Goal: Task Accomplishment & Management: Manage account settings

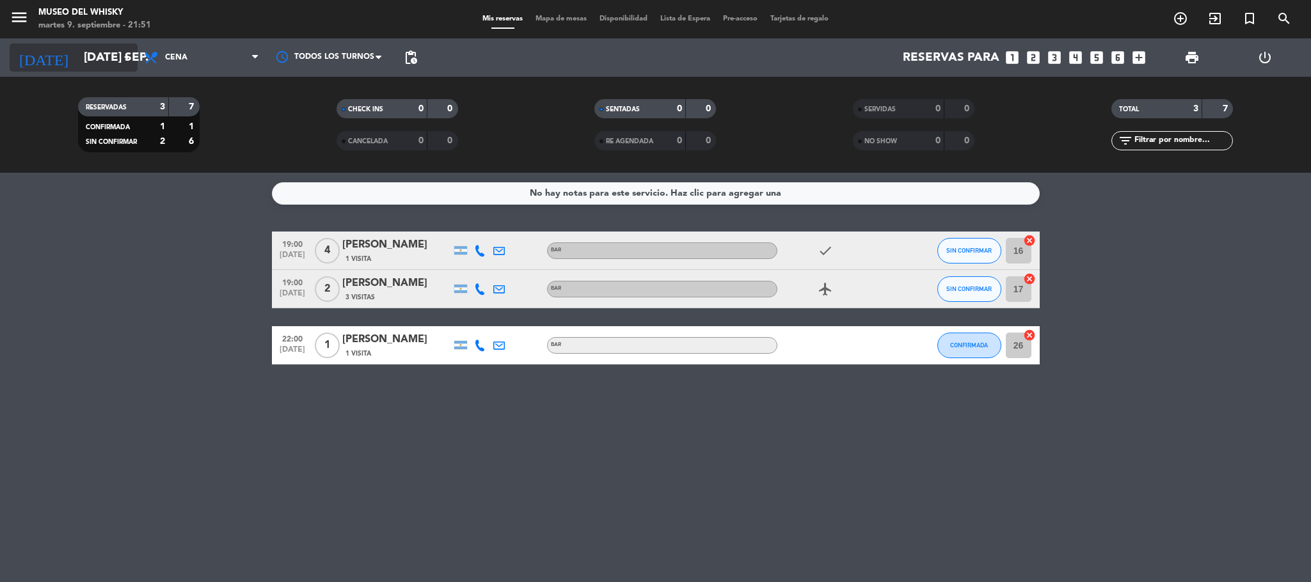
click at [127, 54] on icon "arrow_drop_down" at bounding box center [126, 57] width 15 height 15
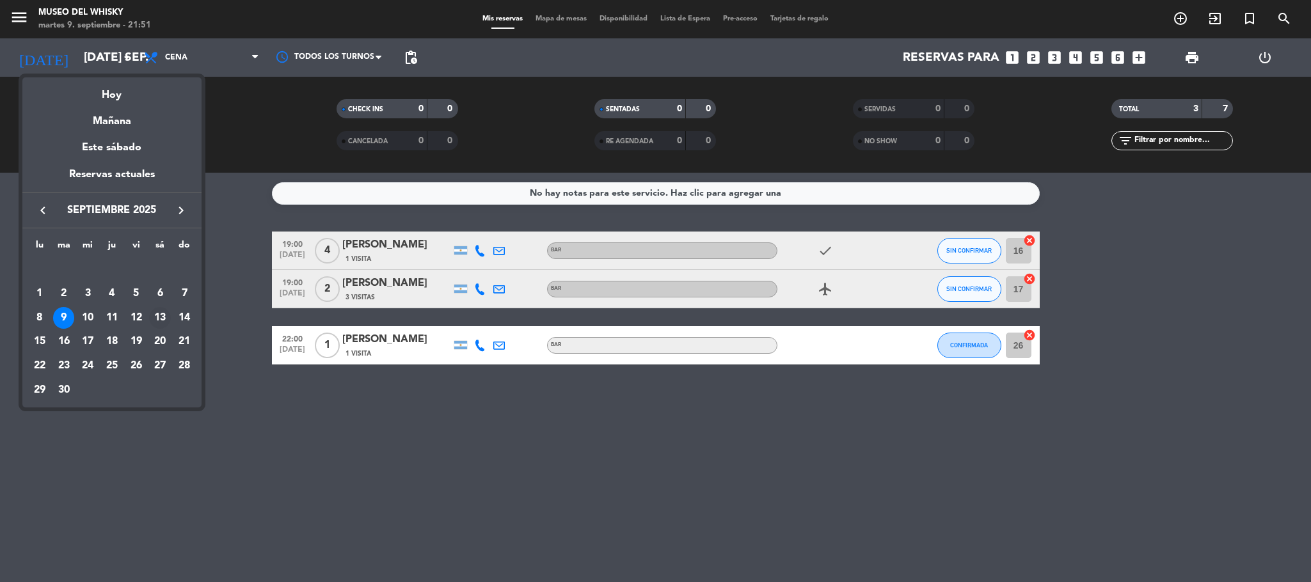
click at [158, 317] on div "13" at bounding box center [160, 318] width 22 height 22
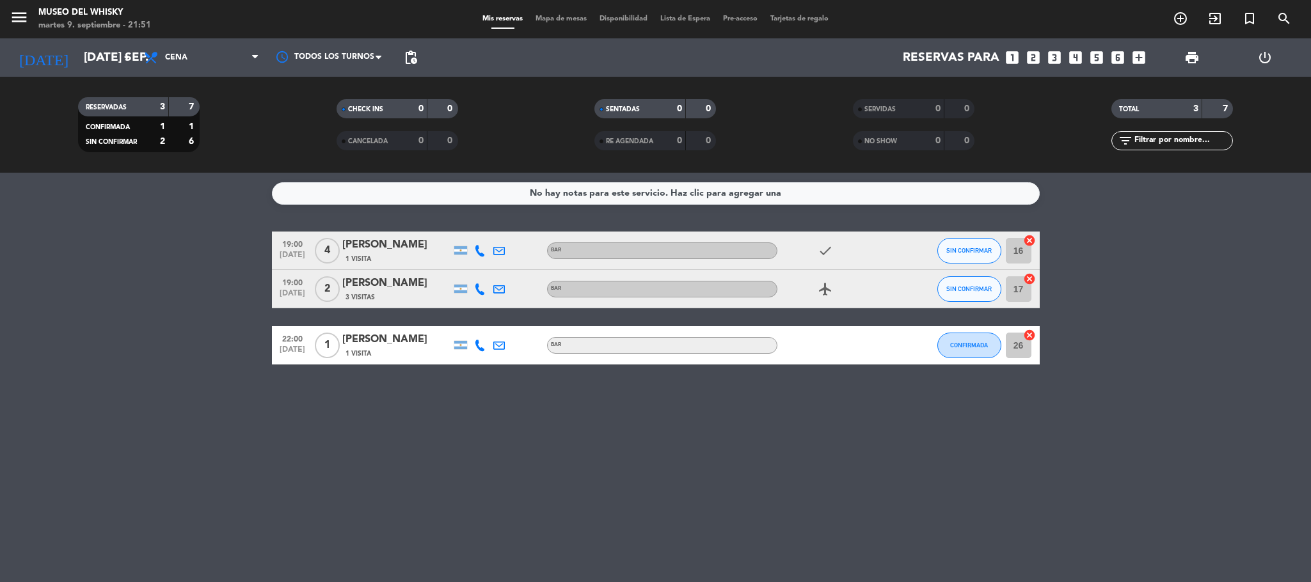
type input "sáb. [DATE]"
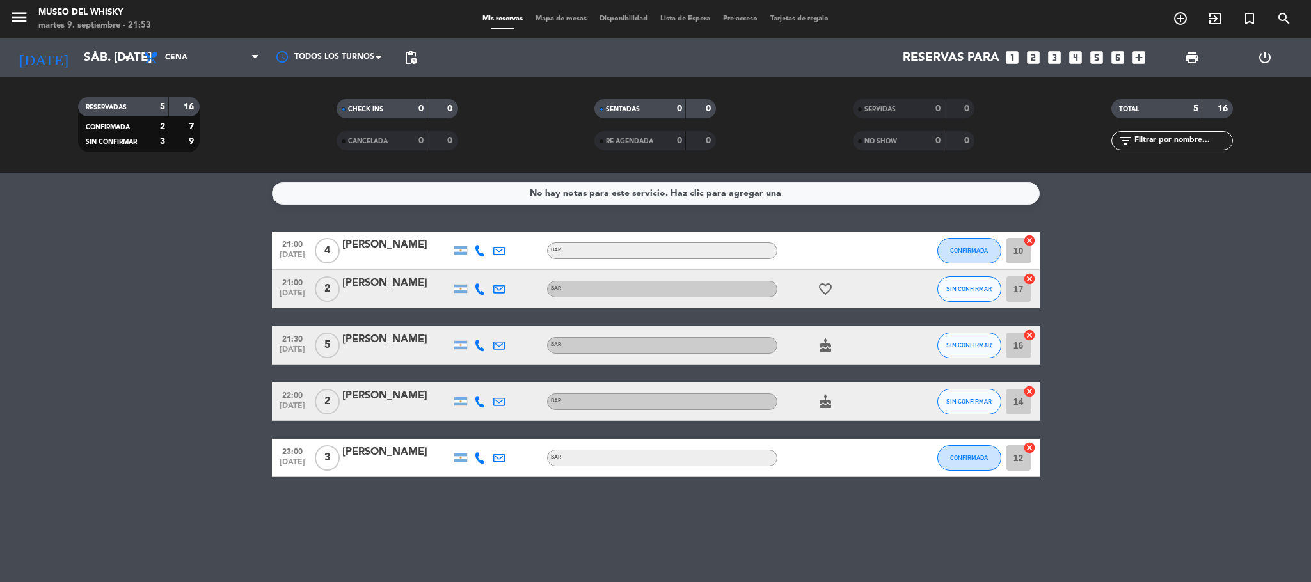
click at [1034, 56] on icon "looks_two" at bounding box center [1033, 57] width 17 height 17
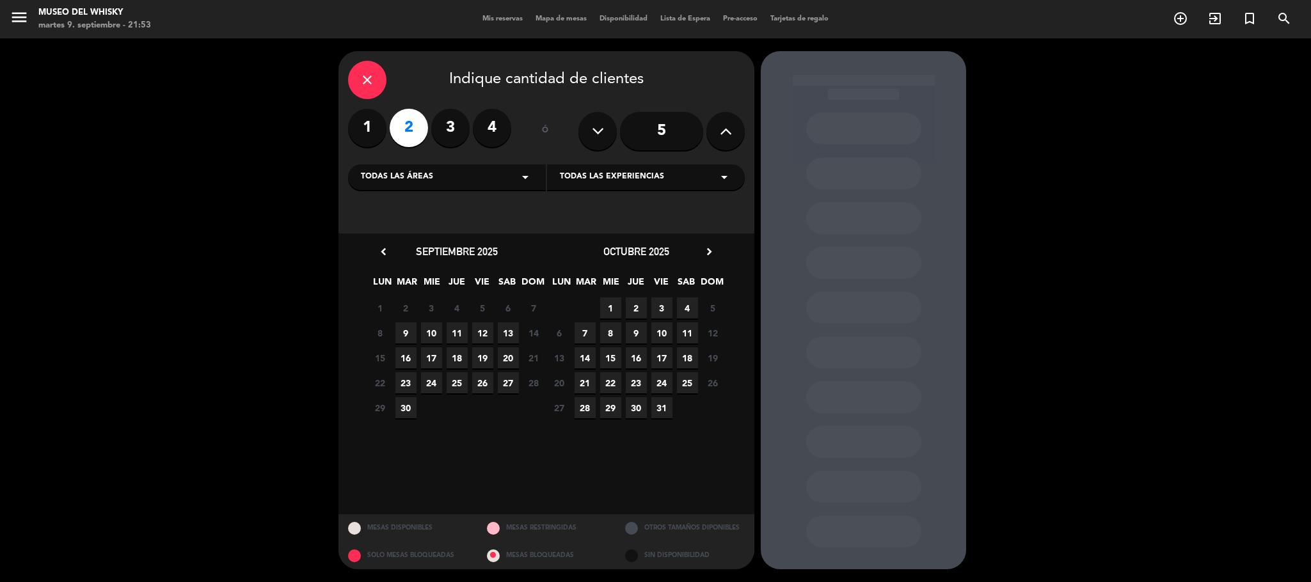
click at [510, 331] on span "13" at bounding box center [508, 332] width 21 height 21
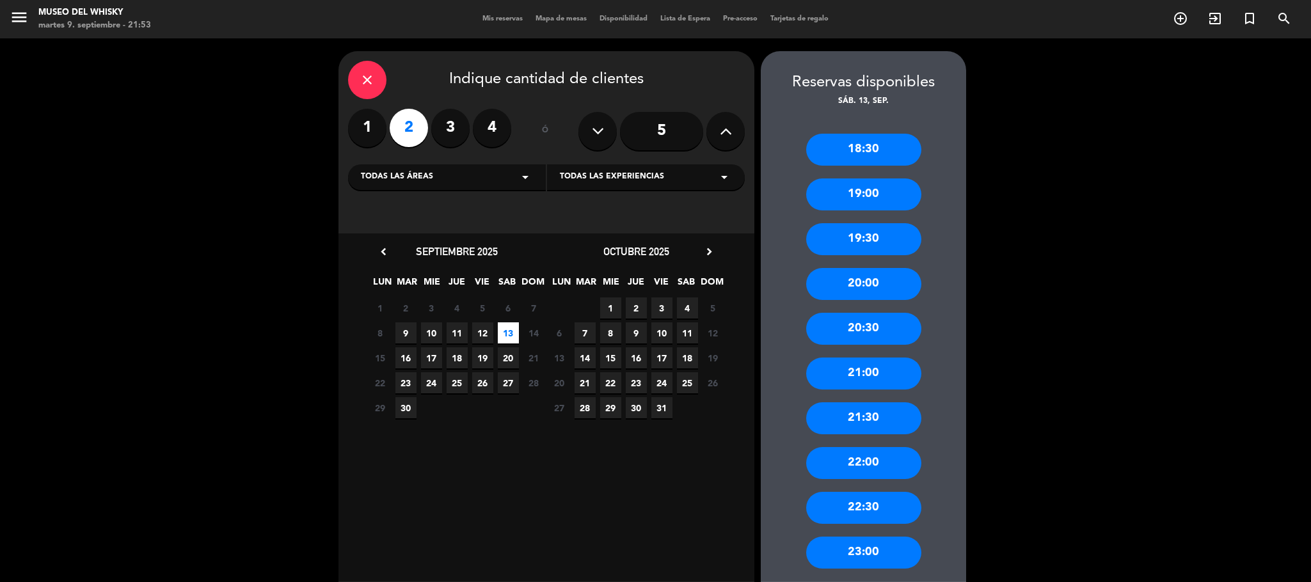
click at [890, 369] on div "21:00" at bounding box center [863, 374] width 115 height 32
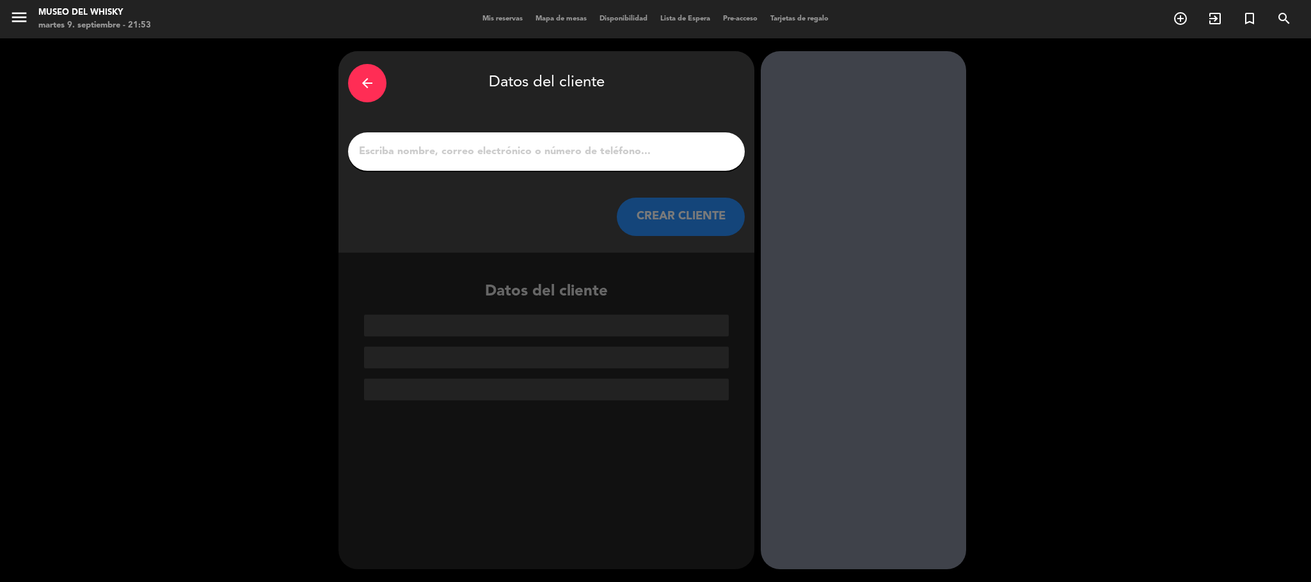
click at [391, 150] on input "1" at bounding box center [546, 152] width 377 height 18
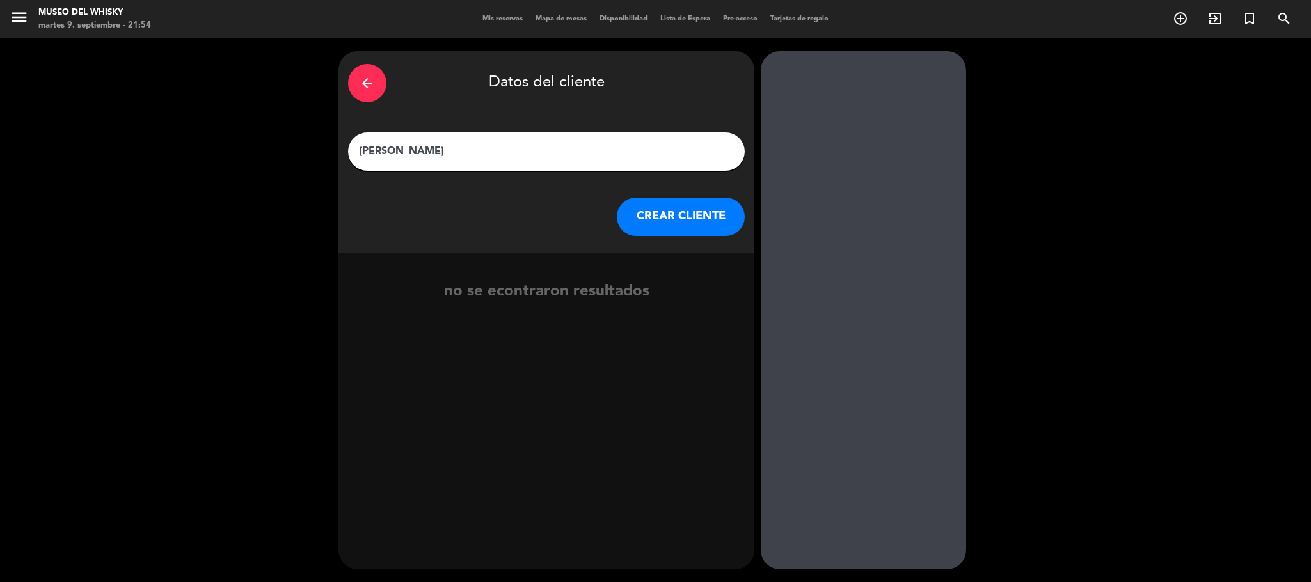
type input "[PERSON_NAME]"
click at [678, 216] on button "CREAR CLIENTE" at bounding box center [681, 217] width 128 height 38
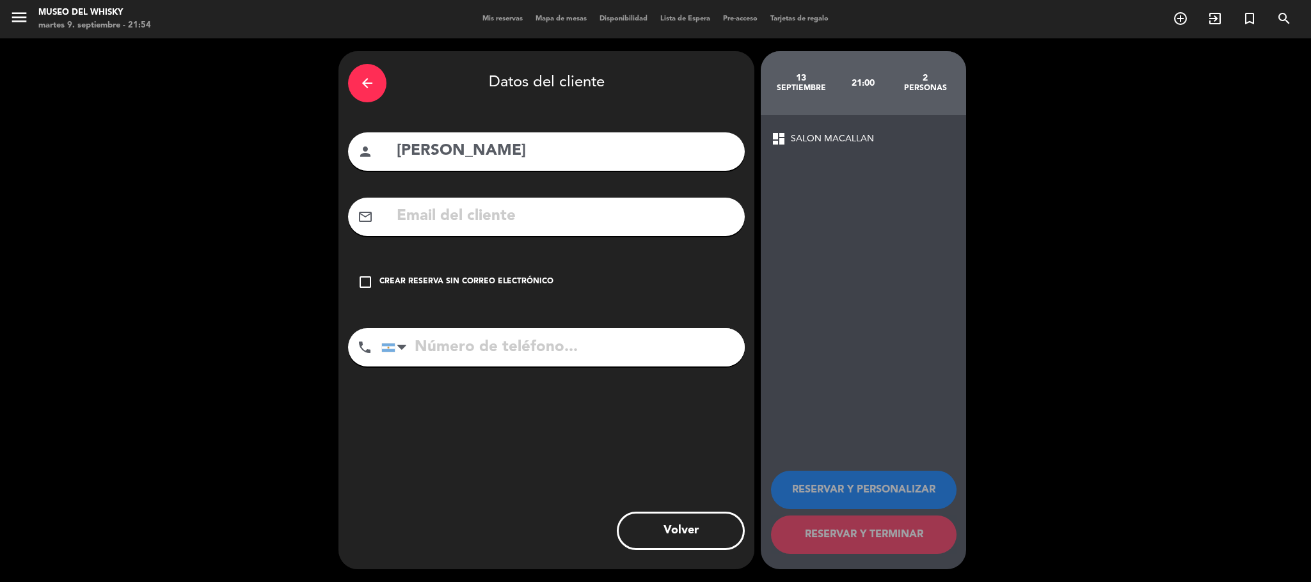
click at [368, 285] on icon "check_box_outline_blank" at bounding box center [365, 281] width 15 height 15
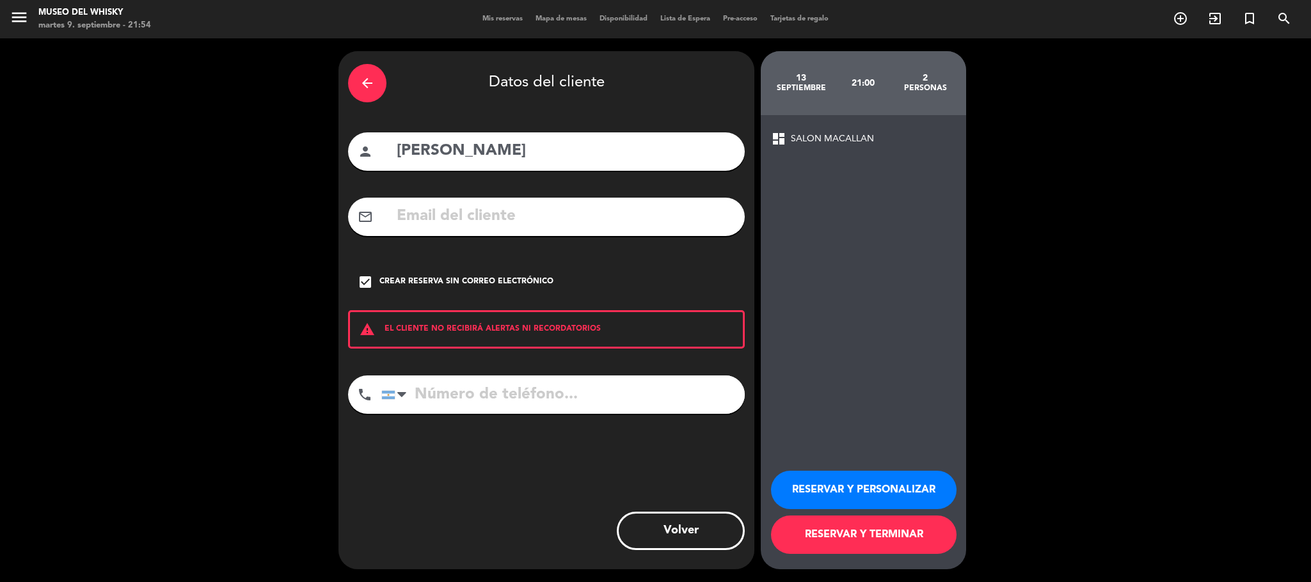
click at [720, 275] on div "check_box Crear reserva sin correo electrónico" at bounding box center [546, 282] width 397 height 38
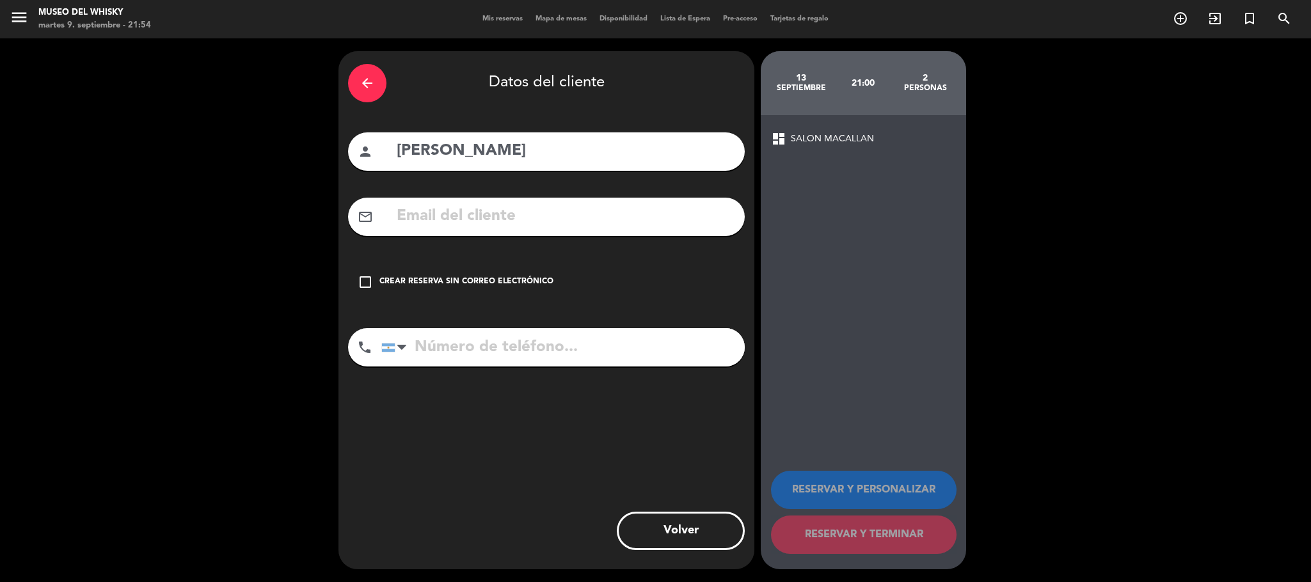
click at [363, 288] on icon "check_box_outline_blank" at bounding box center [365, 281] width 15 height 15
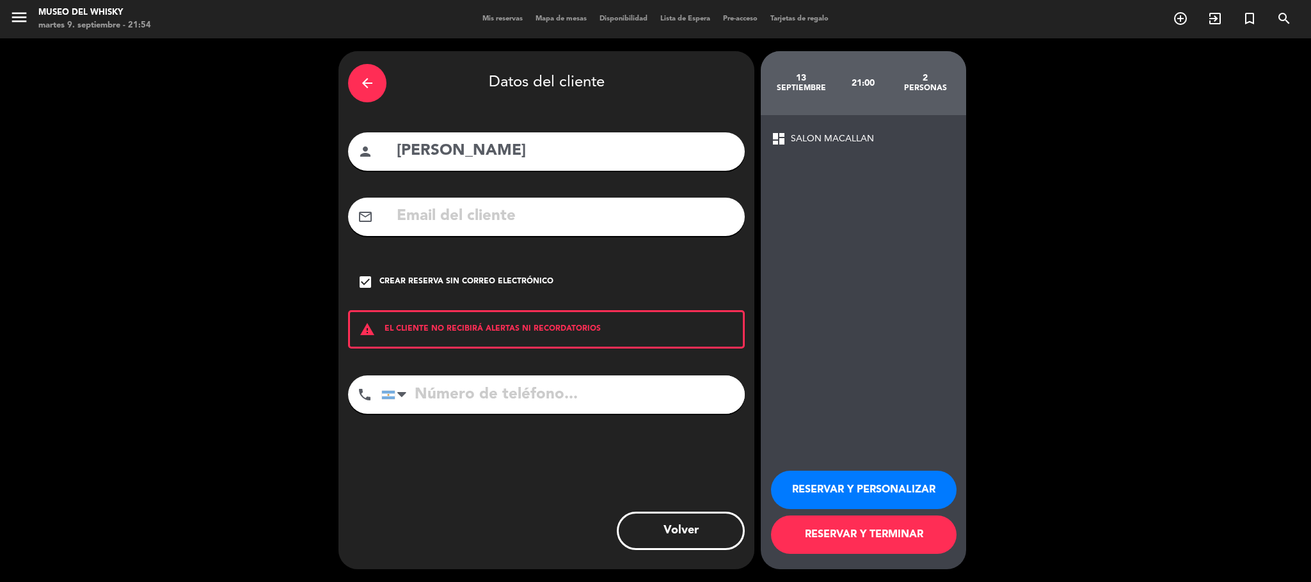
click at [866, 528] on button "RESERVAR Y TERMINAR" at bounding box center [864, 535] width 186 height 38
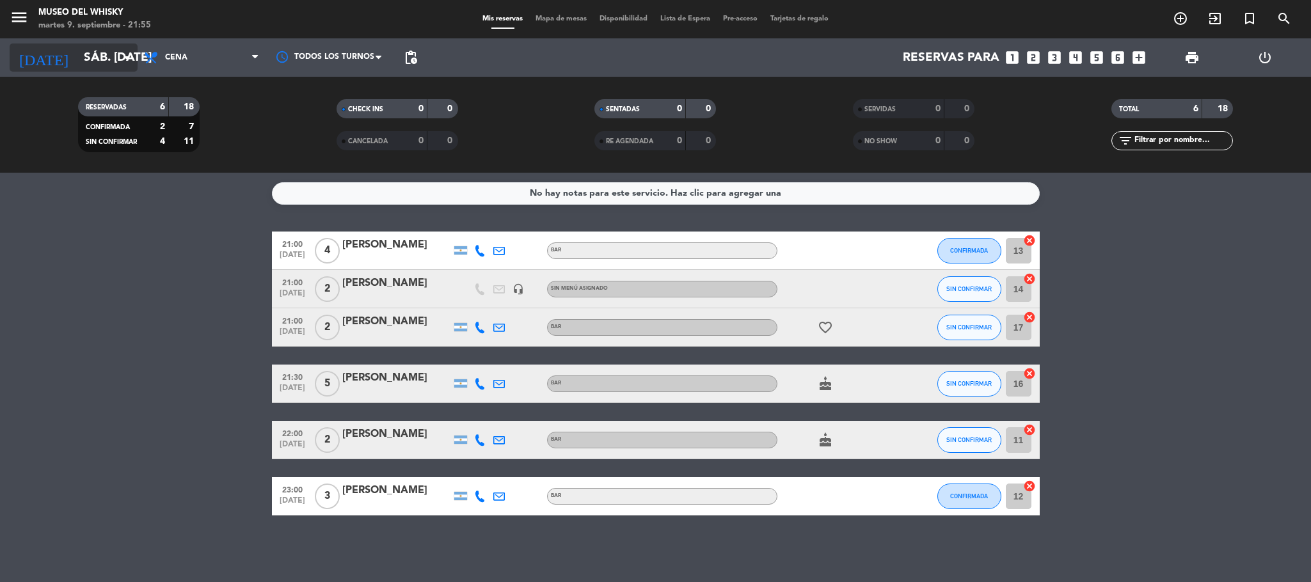
click at [129, 54] on icon "arrow_drop_down" at bounding box center [126, 57] width 15 height 15
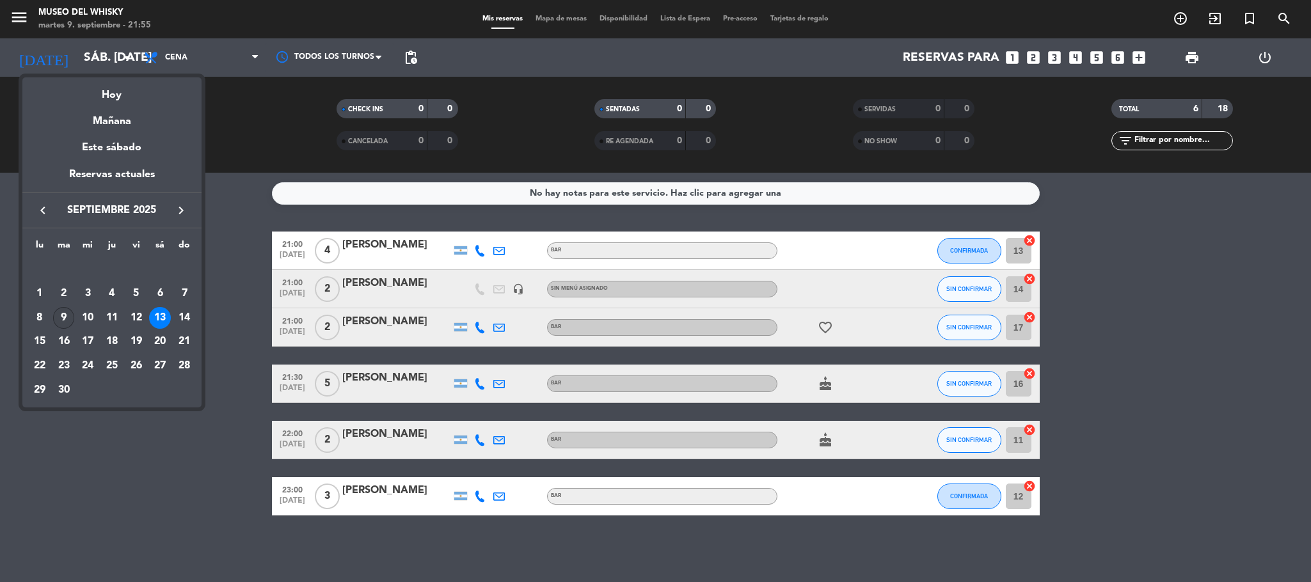
click at [67, 319] on div "9" at bounding box center [64, 318] width 22 height 22
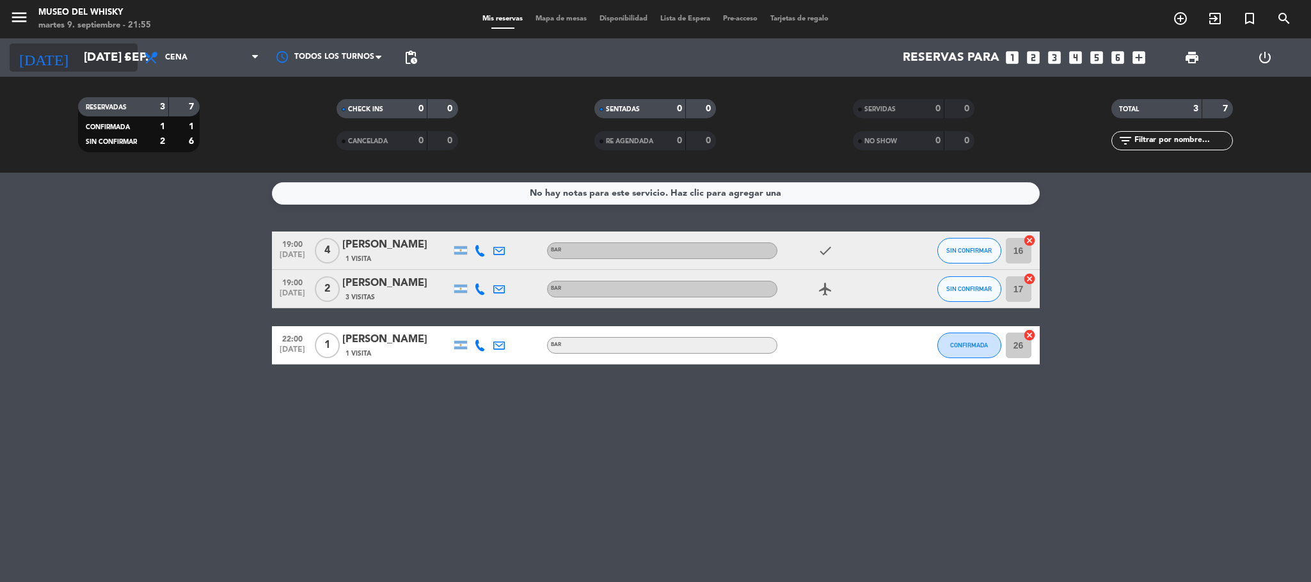
click at [127, 54] on icon "arrow_drop_down" at bounding box center [126, 57] width 15 height 15
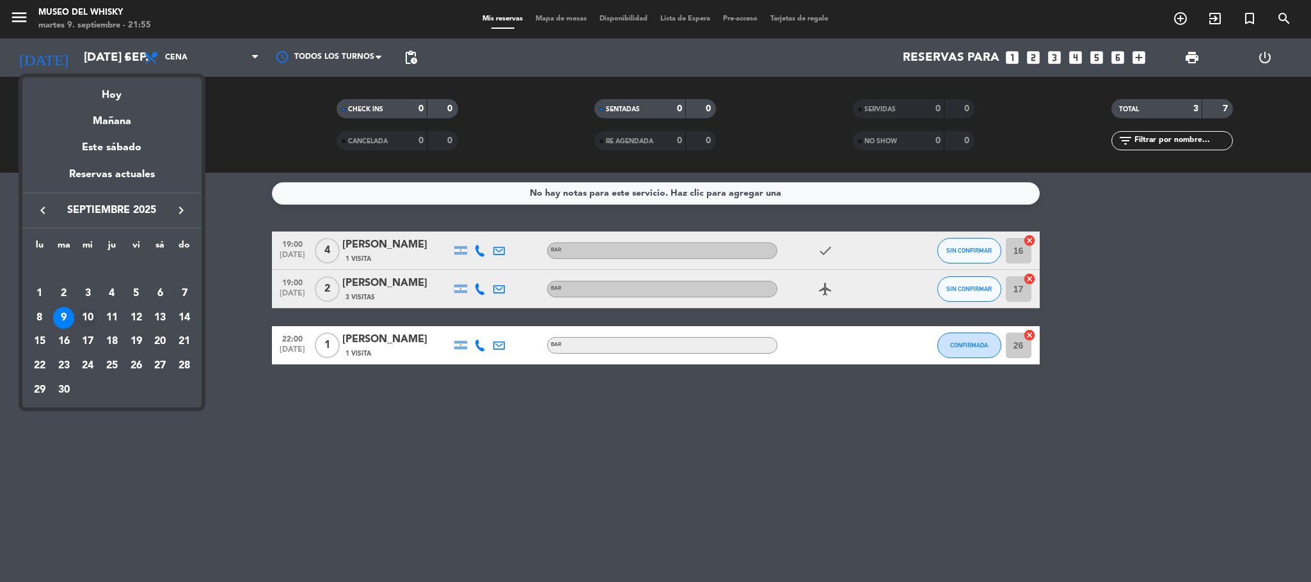
click at [88, 320] on div "10" at bounding box center [88, 318] width 22 height 22
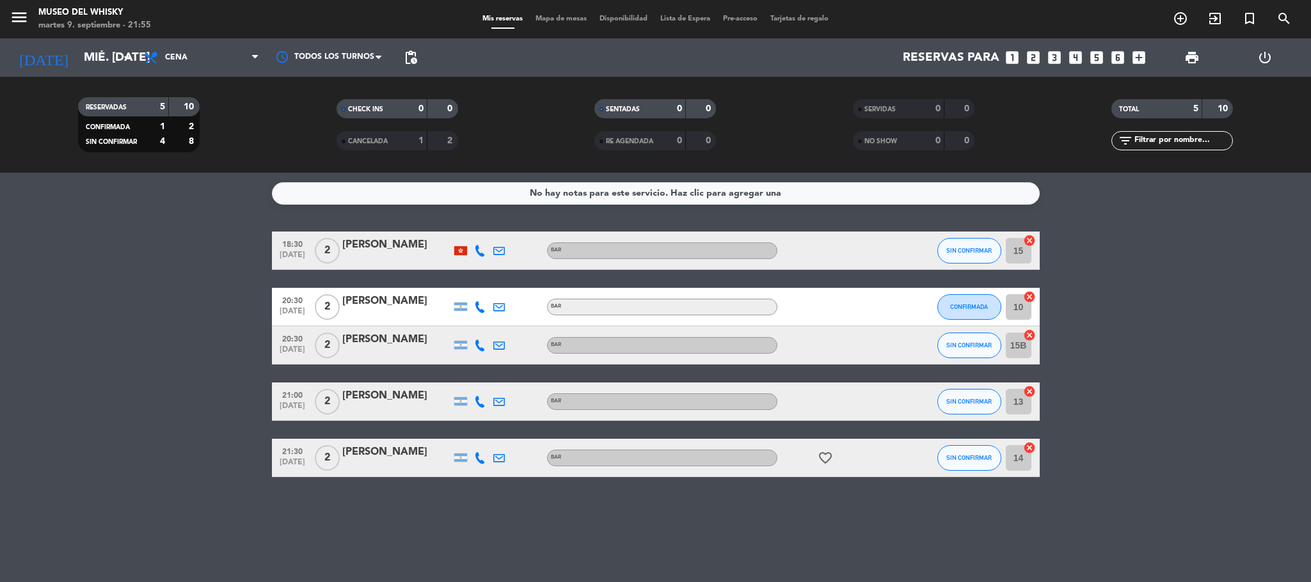
click at [1247, 367] on bookings-row "18:30 [DATE] 2 Cameron BAR SIN CONFIRMAR 15 cancel 20:30 [DATE] 2 [PERSON_NAME]…" at bounding box center [655, 355] width 1311 height 246
click at [106, 58] on input "mié. [DATE]" at bounding box center [154, 57] width 154 height 27
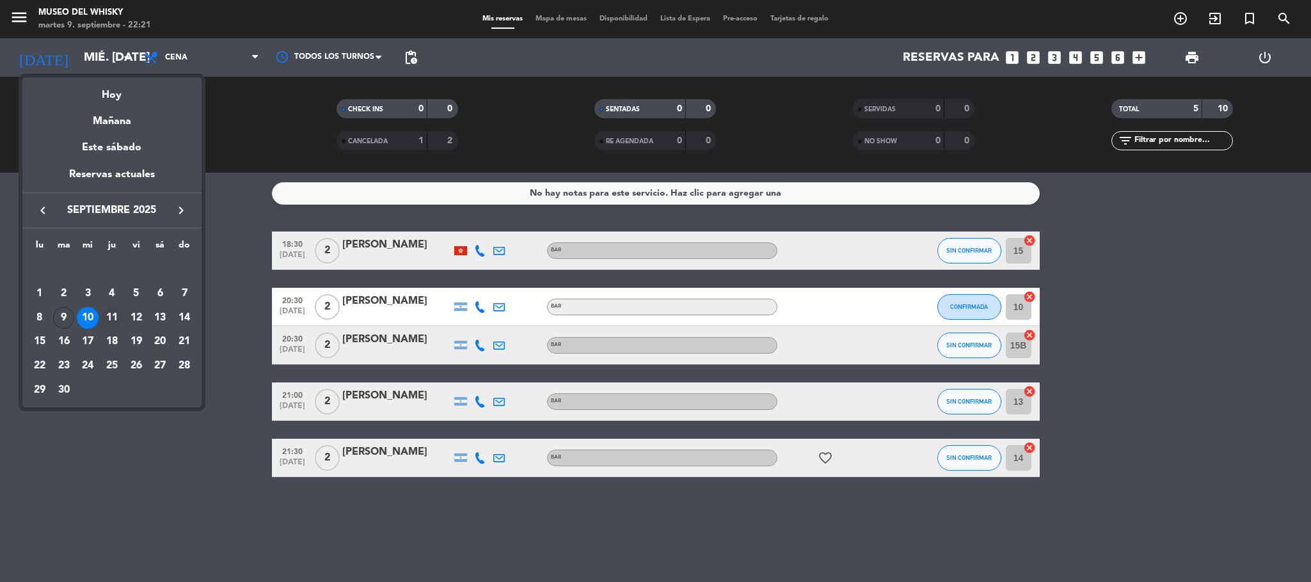
click at [111, 323] on div "11" at bounding box center [112, 318] width 22 height 22
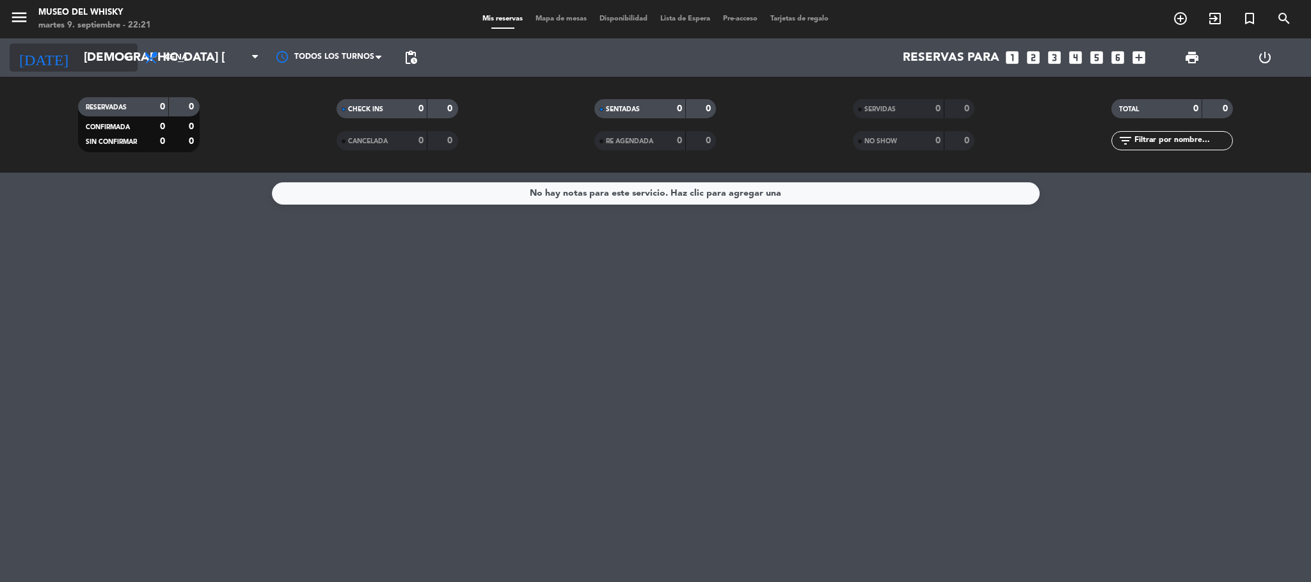
click at [112, 59] on input "[DEMOGRAPHIC_DATA] [DATE]" at bounding box center [154, 57] width 154 height 27
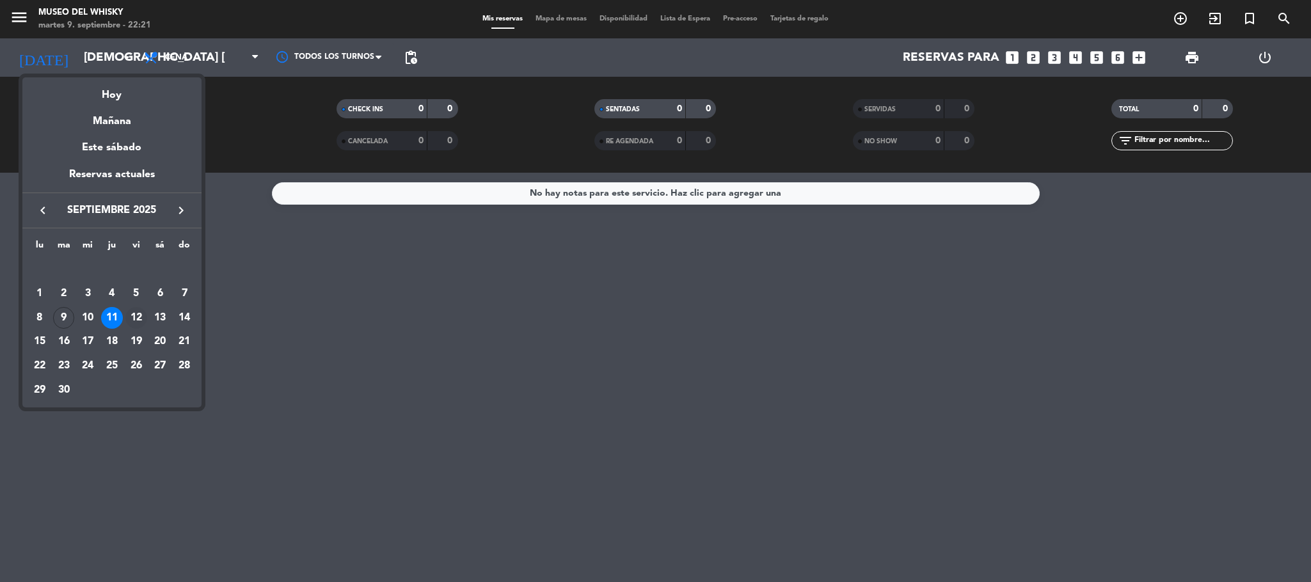
click at [142, 313] on div "12" at bounding box center [136, 318] width 22 height 22
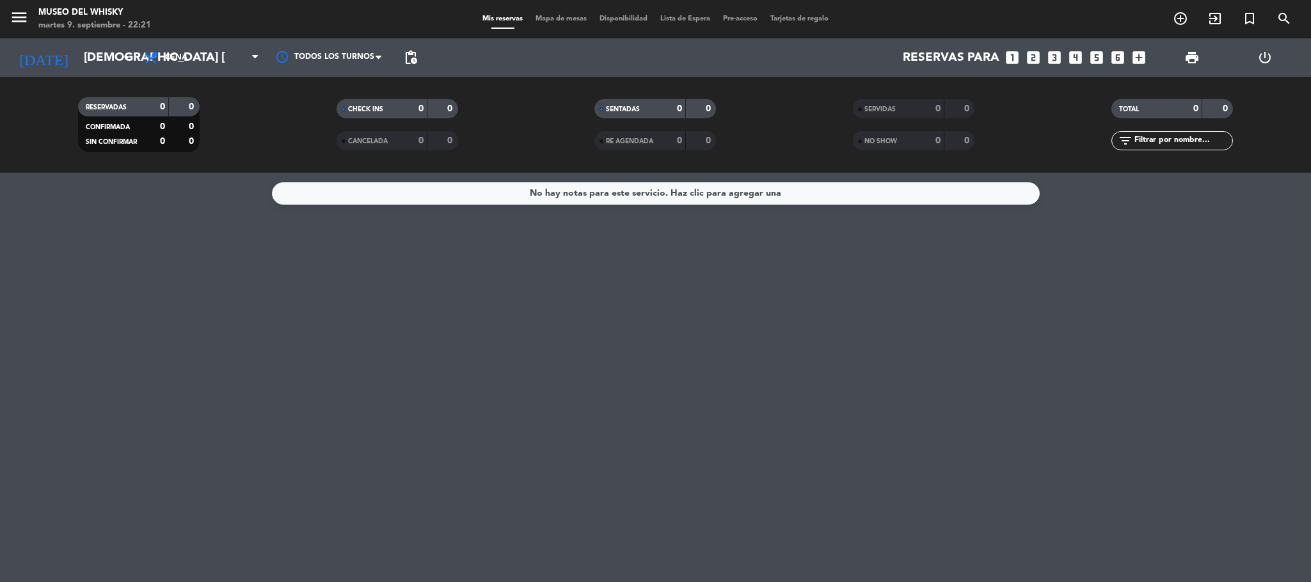
type input "vie. [DATE]"
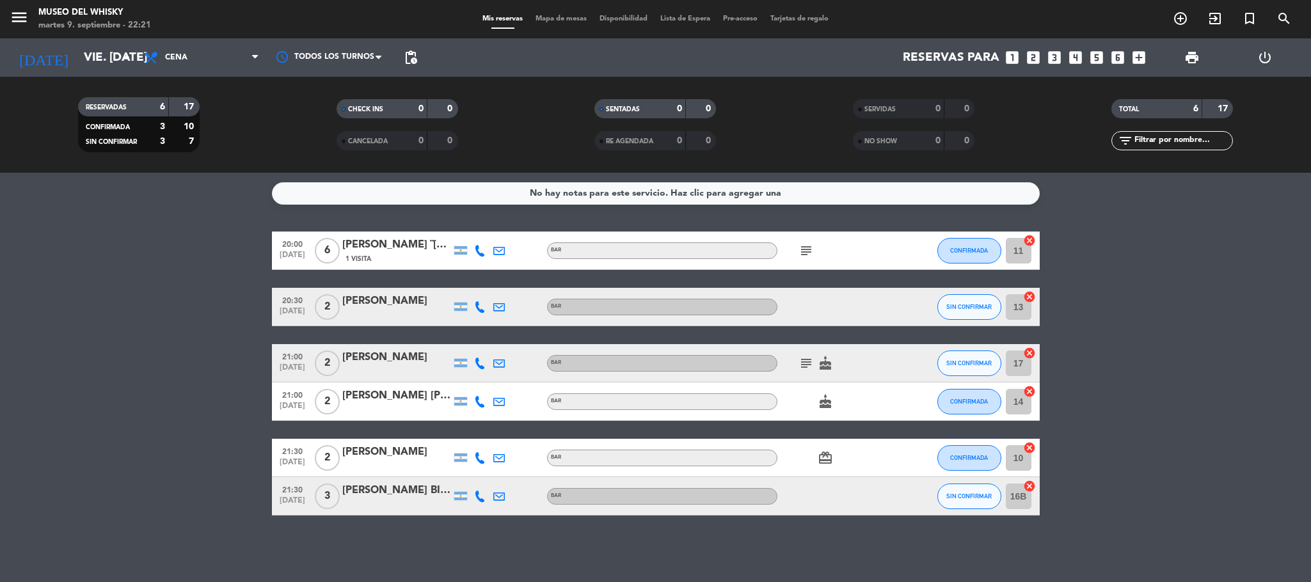
click at [800, 253] on icon "subject" at bounding box center [805, 250] width 15 height 15
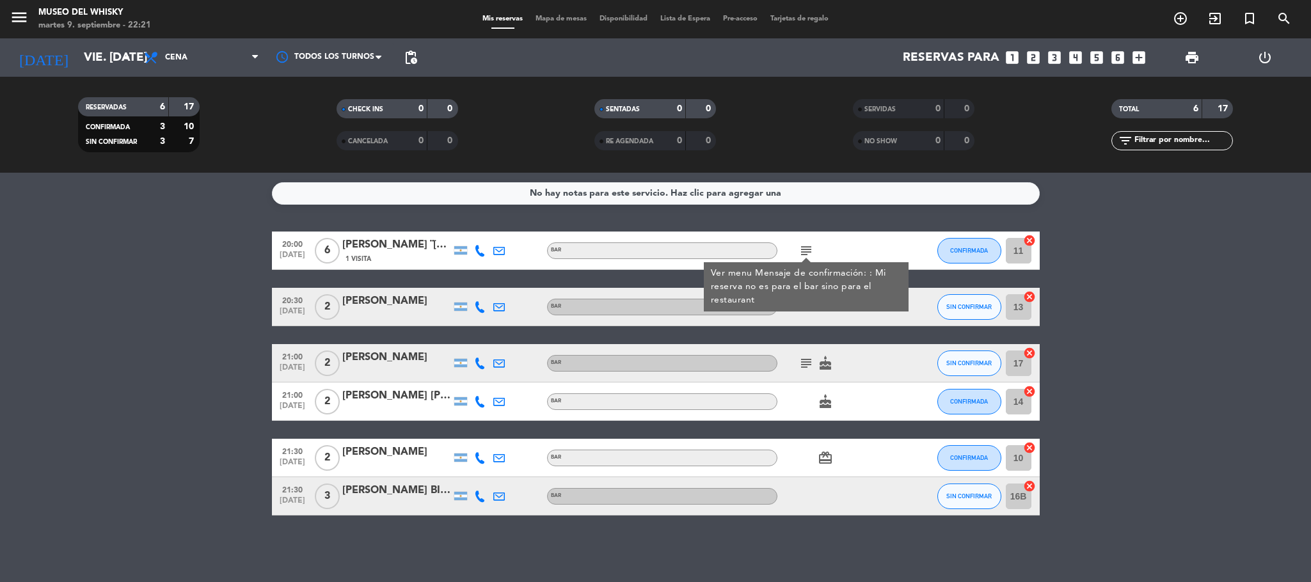
click at [912, 280] on div "20:00 [DATE] 6 [PERSON_NAME] ¨[PERSON_NAME] 1 Visita BAR subject Ver menu Mensa…" at bounding box center [656, 374] width 768 height 284
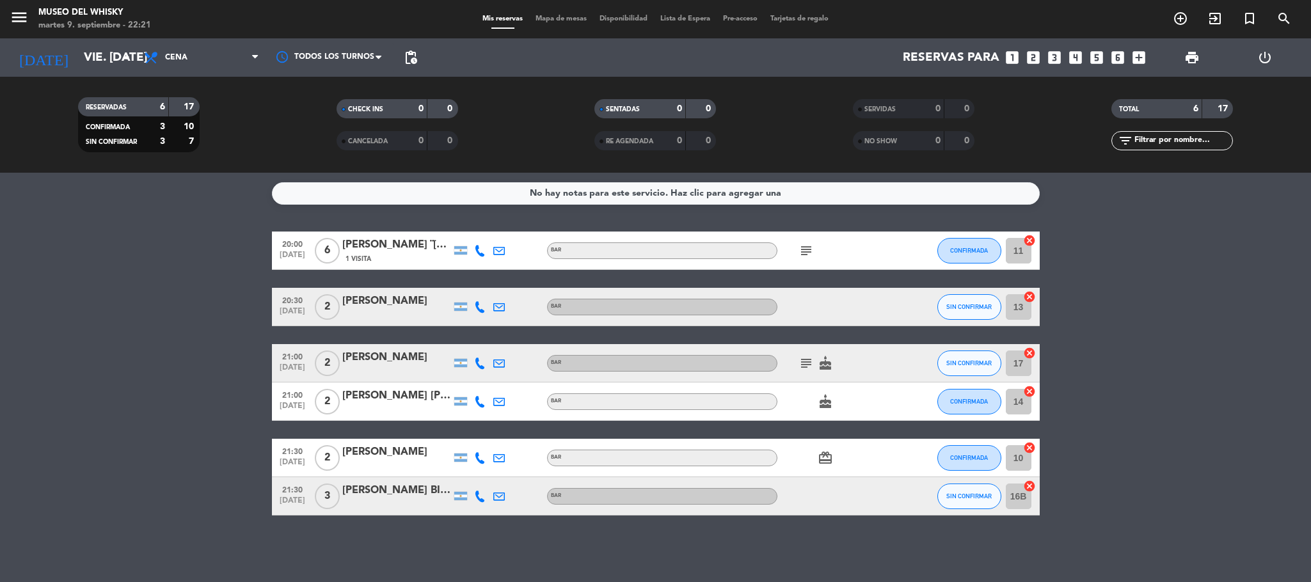
click at [810, 361] on icon "subject" at bounding box center [805, 363] width 15 height 15
click at [830, 340] on div "20:00 [DATE] 6 [PERSON_NAME] ¨[PERSON_NAME] 1 Visita BAR subject CONFIRMADA 11 …" at bounding box center [656, 374] width 768 height 284
